Goal: Information Seeking & Learning: Check status

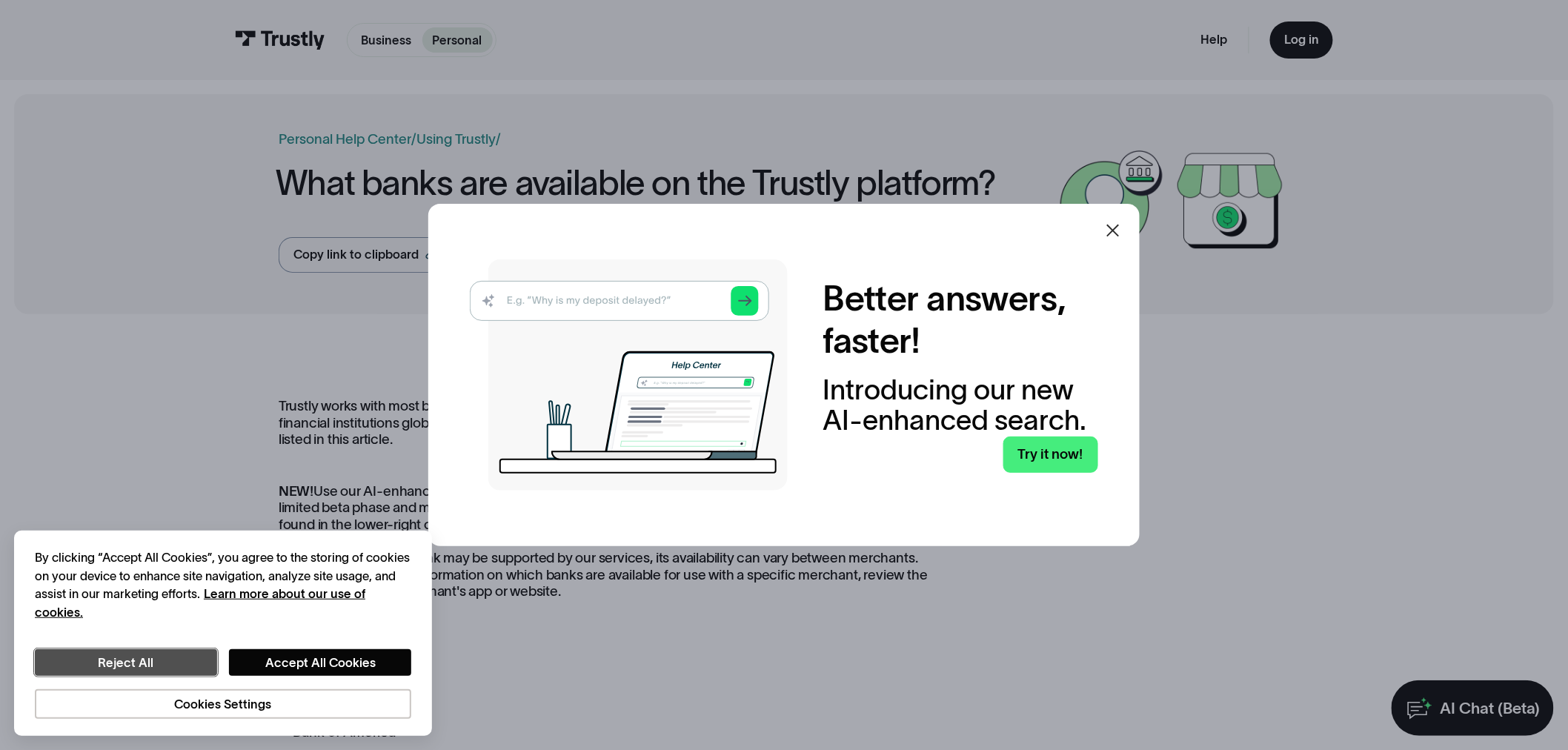
click at [148, 665] on button "Reject All" at bounding box center [126, 662] width 183 height 26
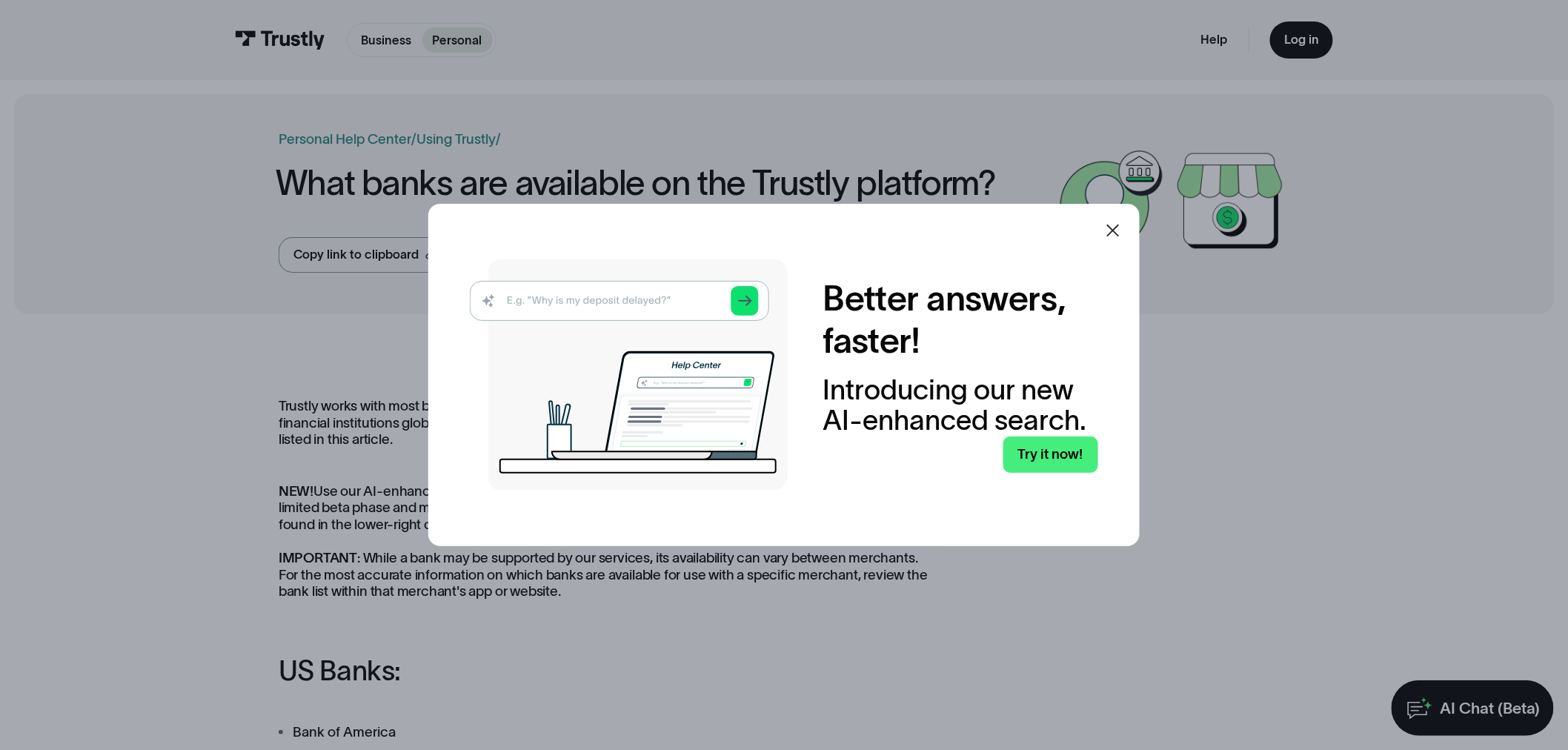
click at [1119, 230] on icon at bounding box center [1113, 230] width 13 height 13
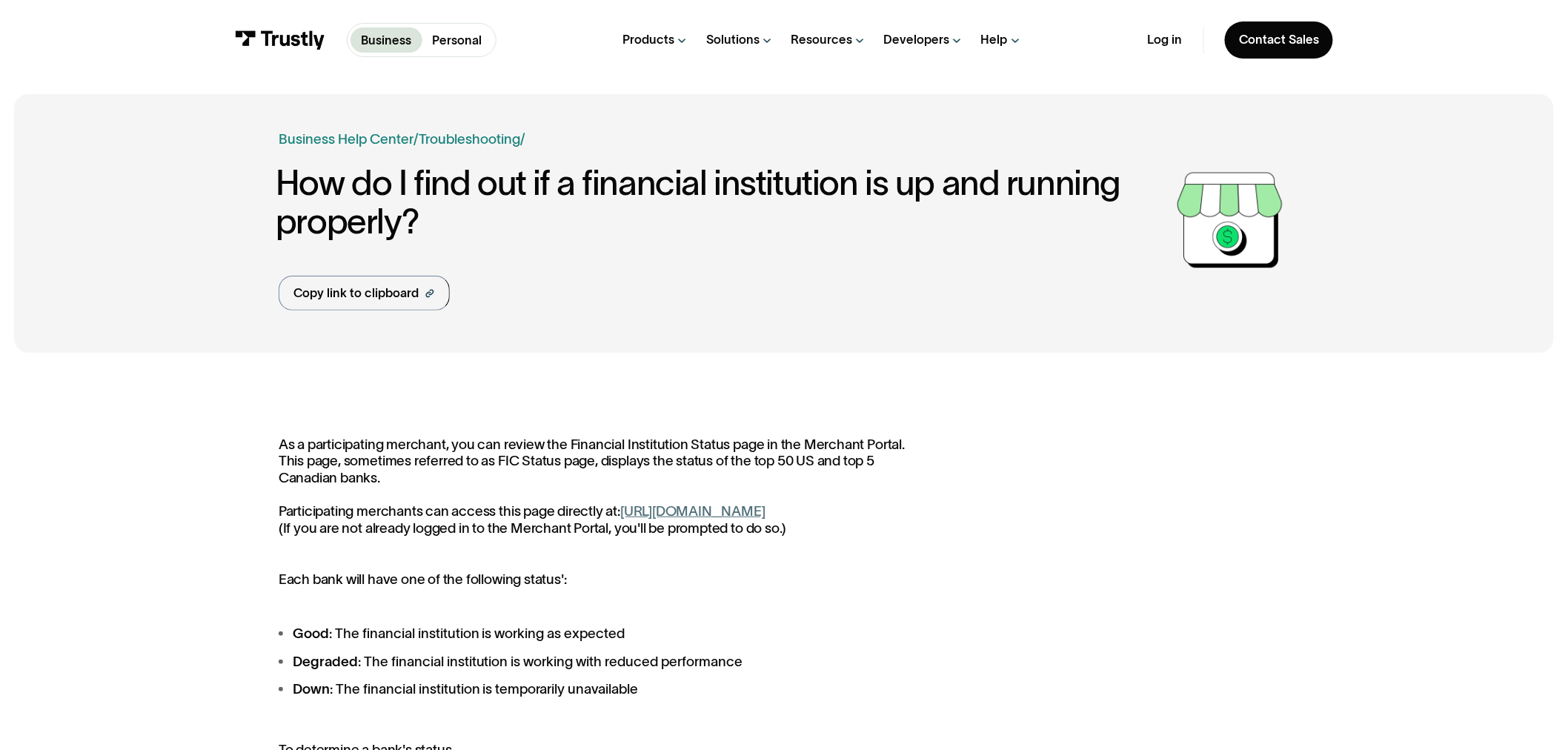
click at [748, 518] on link "https://paywithmybank.com/merchant-portal/fi_status" at bounding box center [692, 511] width 146 height 16
click at [475, 34] on p "Personal" at bounding box center [458, 40] width 50 height 19
